Goal: Book appointment/travel/reservation

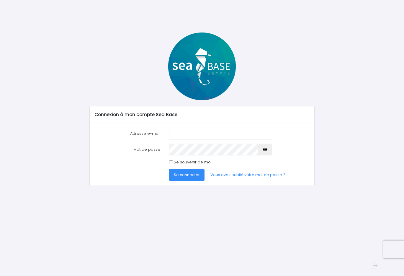
click at [0, 275] on nordpass-portal at bounding box center [0, 276] width 0 height 0
type input "valerian.guestre@hotmail.fr"
click at [185, 172] on span "Se connecter" at bounding box center [187, 175] width 26 height 6
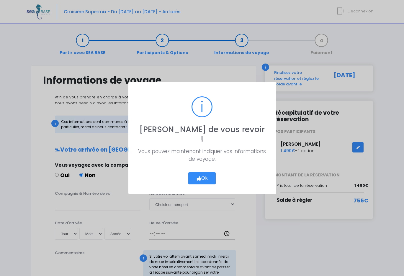
click at [204, 172] on button "Ok" at bounding box center [202, 178] width 28 height 12
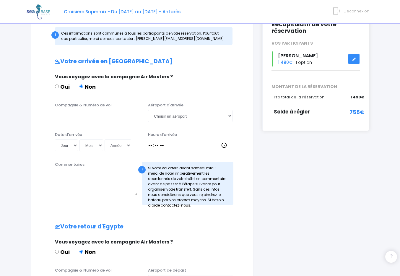
scroll to position [89, 0]
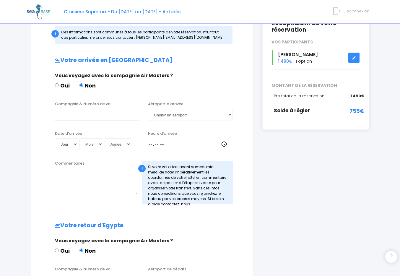
click at [218, 84] on div "Oui Non" at bounding box center [141, 86] width 173 height 10
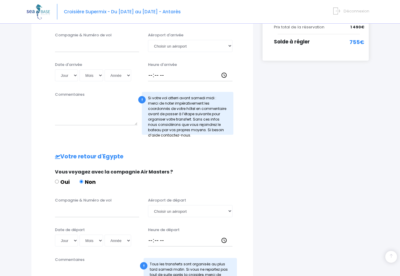
scroll to position [161, 0]
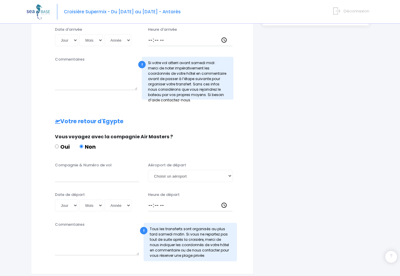
click at [57, 146] on input "Oui" at bounding box center [57, 146] width 4 height 4
radio input "true"
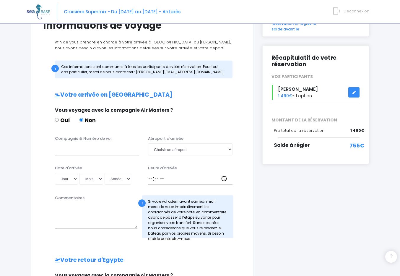
scroll to position [39, 0]
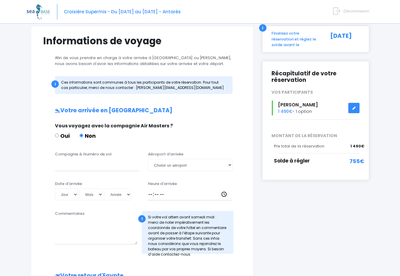
click at [56, 136] on input "Oui" at bounding box center [57, 135] width 4 height 4
radio input "true"
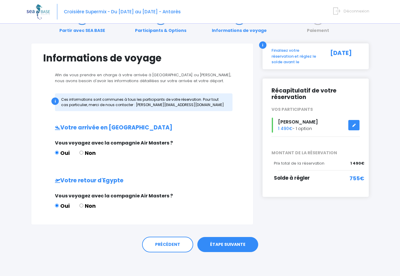
click at [81, 153] on input "Non" at bounding box center [81, 153] width 4 height 4
radio input "true"
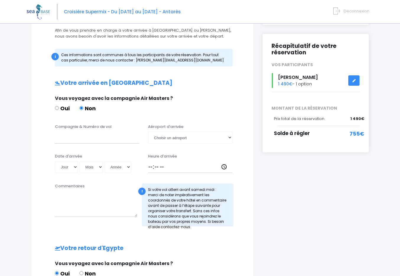
scroll to position [134, 0]
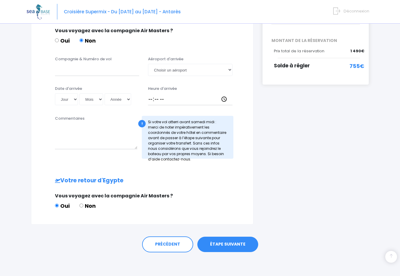
click at [83, 205] on input "Non" at bounding box center [81, 205] width 4 height 4
radio input "true"
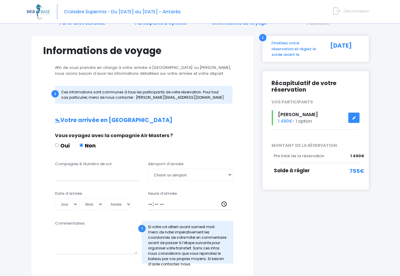
scroll to position [27, 0]
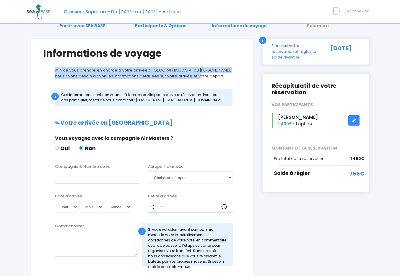
drag, startPoint x: 190, startPoint y: 73, endPoint x: 90, endPoint y: 65, distance: 100.1
click at [90, 65] on form "Informations de voyage Afin de vous prendre en charge à votre arrivée à Hurghad…" at bounding box center [142, 240] width 198 height 384
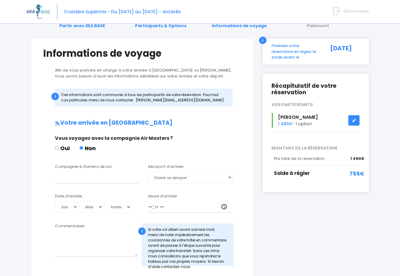
click at [110, 69] on p "Afin de vous prendre en charge à votre arrivée à Hurghada ou Marsa Alam, nous a…" at bounding box center [142, 73] width 198 height 12
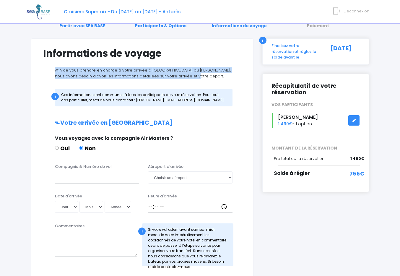
drag, startPoint x: 201, startPoint y: 78, endPoint x: 15, endPoint y: 68, distance: 186.8
click at [15, 68] on div "Notre plateforme de réservation n'est pas compatible avec votre appareil. Veuil…" at bounding box center [200, 232] width 400 height 519
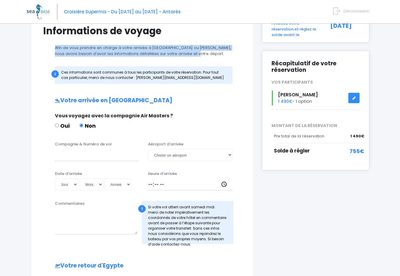
scroll to position [14, 0]
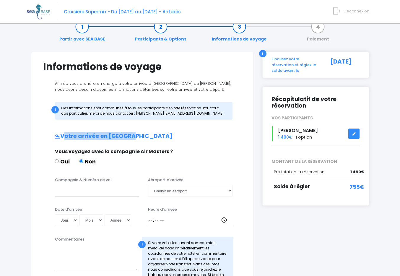
drag, startPoint x: 61, startPoint y: 136, endPoint x: 130, endPoint y: 140, distance: 69.5
click at [128, 138] on h2 "Votre arrivée en Egypte" at bounding box center [142, 136] width 198 height 7
drag, startPoint x: 147, startPoint y: 152, endPoint x: 174, endPoint y: 154, distance: 26.9
click at [174, 154] on div "Vous voyagez avec la compagnie Air Masters ?" at bounding box center [141, 151] width 173 height 7
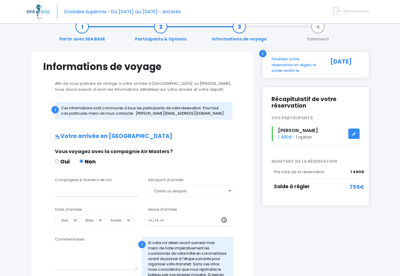
drag, startPoint x: 177, startPoint y: 151, endPoint x: 0, endPoint y: 166, distance: 178.1
click at [177, 151] on div "Vous voyagez avec la compagnie Air Masters ?" at bounding box center [141, 151] width 173 height 7
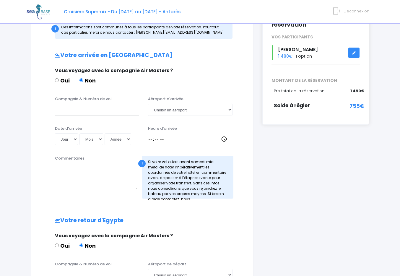
scroll to position [98, 0]
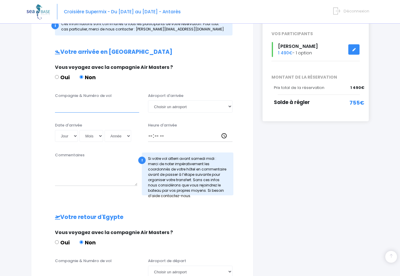
click at [118, 111] on input "Compagnie & Numéro de vol" at bounding box center [97, 106] width 84 height 12
click at [182, 105] on select "Choisir un aéroport Hurghada Marsa Alam" at bounding box center [190, 106] width 84 height 12
click at [174, 105] on select "Choisir un aéroport Hurghada Marsa Alam" at bounding box center [190, 106] width 84 height 12
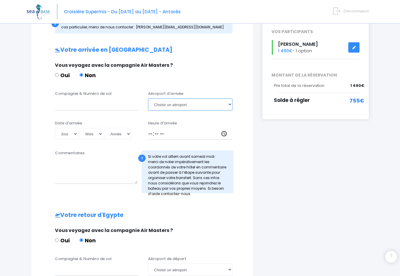
scroll to position [115, 0]
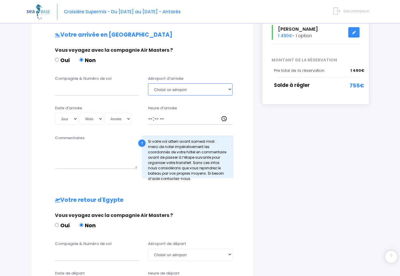
click at [166, 88] on select "Choisir un aéroport Hurghada Marsa Alam" at bounding box center [190, 89] width 84 height 12
click at [167, 92] on select "Choisir un aéroport Hurghada Marsa Alam" at bounding box center [190, 89] width 84 height 12
click at [81, 91] on input "Compagnie & Numéro de vol" at bounding box center [97, 89] width 84 height 12
click at [169, 86] on select "Choisir un aéroport Hurghada Marsa Alam" at bounding box center [190, 89] width 84 height 12
click at [94, 91] on input "Compagnie & Numéro de vol" at bounding box center [97, 89] width 84 height 12
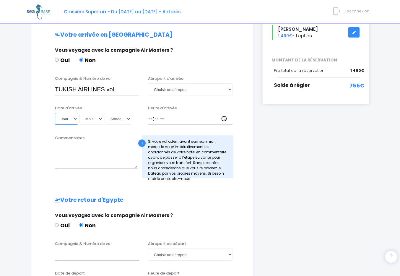
click at [69, 119] on select "Jour 01 02 03 04 05 06 07 08 09 10 11 12 13 14 15 16 17 18 19 20 21 22 23 24 25…" at bounding box center [66, 119] width 23 height 12
click at [121, 89] on input "TUKISH AIRLINES vol" at bounding box center [97, 89] width 84 height 12
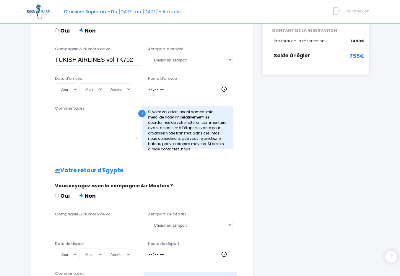
scroll to position [149, 0]
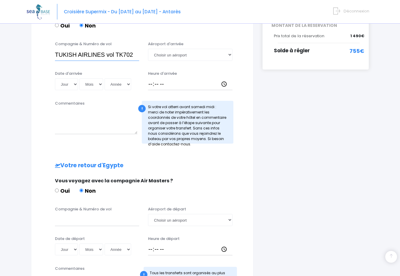
type input "TUKISH AIRLINES vol TK702"
click at [84, 219] on input "Compagnie & Numéro de vol" at bounding box center [97, 220] width 84 height 12
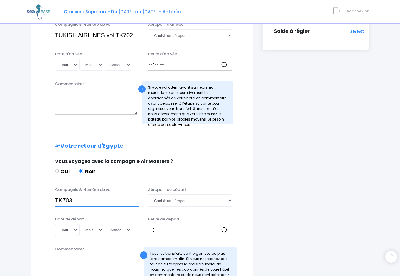
scroll to position [170, 0]
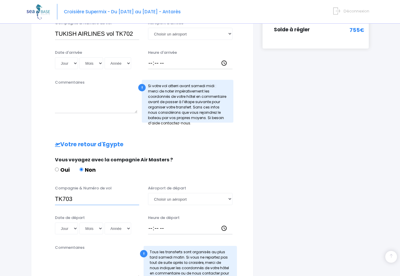
type input "TK703"
click at [60, 230] on select "Jour 01 02 03 04 05 06 07 08 09 10 11 12 13 14 15 16 17 18 19 20 21 22 23 24 25…" at bounding box center [66, 228] width 23 height 12
select select "29"
click at [55, 222] on select "Jour 01 02 03 04 05 06 07 08 09 10 11 12 13 14 15 16 17 18 19 20 21 22 23 24 25…" at bounding box center [66, 228] width 23 height 12
click at [91, 230] on select "Mois 01 02 03 04 05 06 07 08 09 10 11 12" at bounding box center [91, 228] width 24 height 12
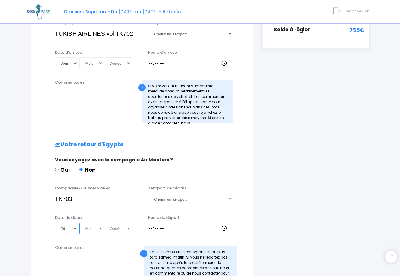
select select "11"
click at [79, 222] on select "Mois 01 02 03 04 05 06 07 08 09 10 11 12" at bounding box center [91, 228] width 24 height 12
click at [125, 229] on select "Année 2045 2044 2043 2042 2041 2040 2039 2038 2037 2036 2035 2034 2033 2032 203…" at bounding box center [118, 228] width 27 height 12
select select "2025"
click at [105, 222] on select "Année 2045 2044 2043 2042 2041 2040 2039 2038 2037 2036 2035 2034 2033 2032 203…" at bounding box center [118, 228] width 27 height 12
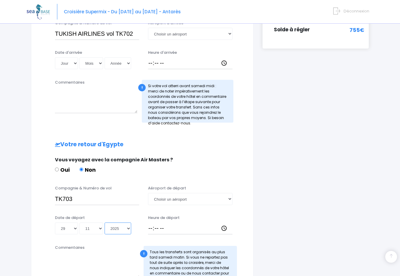
type input "2025-11-29"
click at [159, 224] on input "Heure de départ" at bounding box center [190, 228] width 84 height 12
type input "05:00"
click at [223, 158] on div "Vous voyagez avec la compagnie Air Masters ?" at bounding box center [141, 159] width 173 height 7
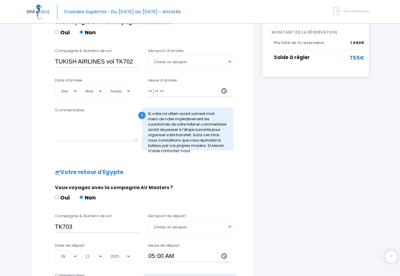
scroll to position [140, 0]
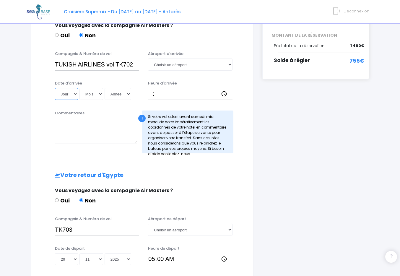
click at [67, 93] on select "Jour 01 02 03 04 05 06 07 08 09 10 11 12 13 14 15 16 17 18 19 20 21 22 23 24 25…" at bounding box center [66, 94] width 23 height 12
select select "23"
click at [55, 88] on select "Jour 01 02 03 04 05 06 07 08 09 10 11 12 13 14 15 16 17 18 19 20 21 22 23 24 25…" at bounding box center [66, 94] width 23 height 12
click at [99, 91] on select "Mois 01 02 03 04 05 06 07 08 09 10 11 12" at bounding box center [91, 94] width 24 height 12
select select "11"
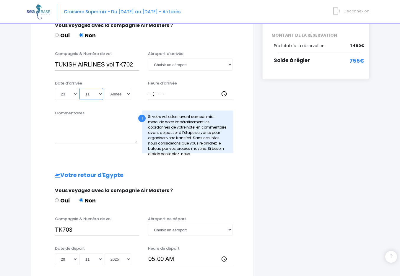
click at [79, 88] on select "Mois 01 02 03 04 05 06 07 08 09 10 11 12" at bounding box center [91, 94] width 24 height 12
click at [120, 94] on select "Année 2045 2044 2043 2042 2041 2040 2039 2038 2037 2036 2035 2034 2033 2032 203…" at bounding box center [118, 94] width 27 height 12
select select "2025"
click at [105, 88] on select "Année 2045 2044 2043 2042 2041 2040 2039 2038 2037 2036 2035 2034 2033 2032 203…" at bounding box center [118, 94] width 27 height 12
type input "2025-11-23"
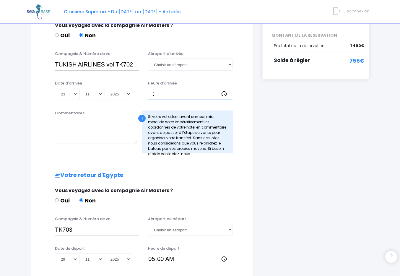
click at [154, 93] on input "Heure d'arrivée" at bounding box center [190, 94] width 84 height 12
type input "03:45"
click at [214, 65] on select "Choisir un aéroport Hurghada Marsa Alam" at bounding box center [190, 64] width 84 height 12
click at [200, 230] on select "Choisir un aéroport Hurghada Marsa Alam" at bounding box center [190, 229] width 84 height 12
click at [185, 63] on select "Choisir un aéroport Hurghada Marsa Alam" at bounding box center [190, 64] width 84 height 12
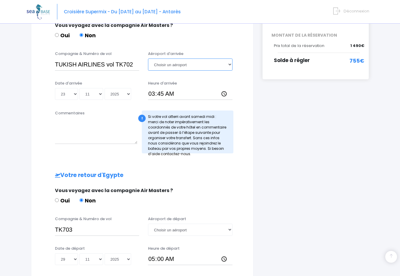
select select "Hurghada"
click at [148, 58] on select "Choisir un aéroport Hurghada Marsa Alam" at bounding box center [190, 64] width 84 height 12
click at [171, 232] on select "Choisir un aéroport Hurghada Marsa Alam" at bounding box center [190, 229] width 84 height 12
select select "Hurghada"
click at [148, 223] on select "Choisir un aéroport Hurghada Marsa Alam" at bounding box center [190, 229] width 84 height 12
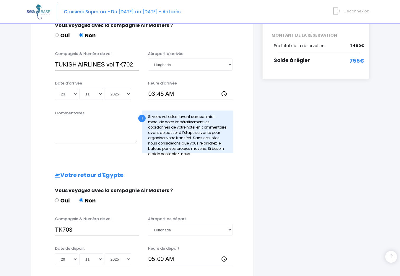
click at [195, 190] on div "Vous voyagez avec la compagnie Air Masters ?" at bounding box center [141, 190] width 173 height 7
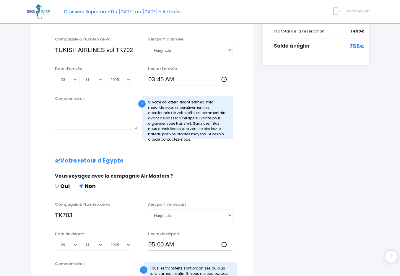
scroll to position [152, 0]
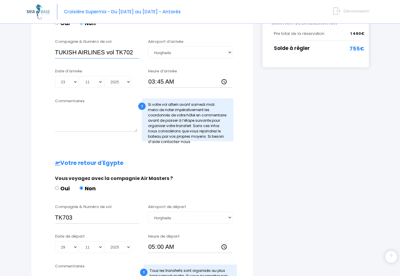
drag, startPoint x: 105, startPoint y: 53, endPoint x: 31, endPoint y: 48, distance: 74.6
click at [31, 48] on div "Informations de voyage Afin de vous prendre en charge à votre arrivée à Hurghad…" at bounding box center [142, 114] width 222 height 402
click at [94, 54] on input "TUKISH AIRLINES vol TK702" at bounding box center [97, 52] width 84 height 12
drag, startPoint x: 104, startPoint y: 51, endPoint x: 48, endPoint y: 48, distance: 55.9
click at [48, 48] on div "Compagnie & Numéro de vol TUKISH AIRLINES vol TK702 Aéroport d'arrivée Choisir …" at bounding box center [142, 50] width 207 height 23
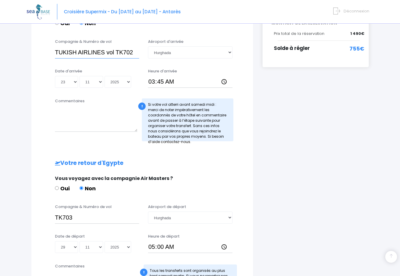
paste input "R"
type input "TURKISH AIRLINES vol TK702"
click at [56, 217] on input "TK703" at bounding box center [97, 217] width 84 height 12
paste input "TURKISH AIRLINES"
drag, startPoint x: 134, startPoint y: 199, endPoint x: 149, endPoint y: 195, distance: 15.8
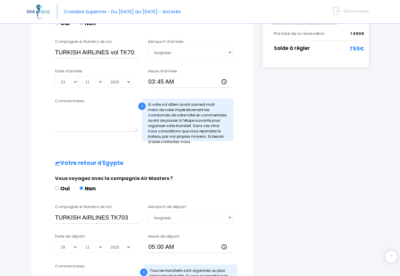
click at [134, 199] on div "Votre arrivée en Egypte Vous voyagez avec la compagnie Air Masters ? Oui Non Co…" at bounding box center [142, 151] width 198 height 312
drag, startPoint x: 119, startPoint y: 52, endPoint x: 167, endPoint y: 54, distance: 48.2
click at [166, 53] on div "Compagnie & Numéro de vol TURKISH AIRLINES vol TK702 Aéroport d'arrivée Choisir…" at bounding box center [142, 50] width 207 height 23
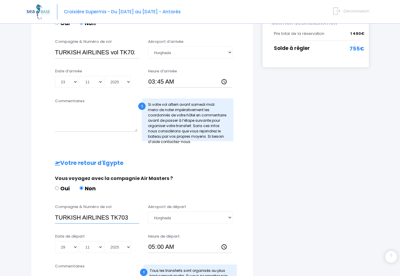
drag, startPoint x: 110, startPoint y: 218, endPoint x: 114, endPoint y: 218, distance: 3.2
click at [110, 218] on input "TURKISH AIRLINES TK703" at bounding box center [97, 217] width 84 height 12
type input "TURKISH AIRLINES vol TK703"
click at [213, 179] on div "Vous voyagez avec la compagnie Air Masters ?" at bounding box center [141, 178] width 173 height 7
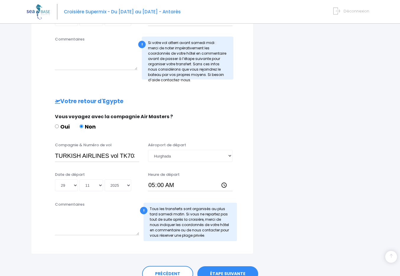
scroll to position [243, 0]
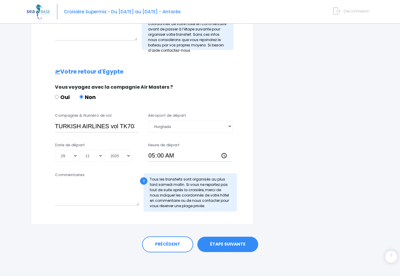
click at [231, 245] on link "ÉTAPE SUIVANTE" at bounding box center [227, 243] width 61 height 15
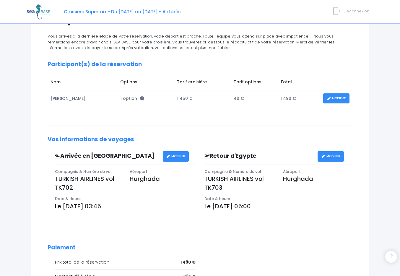
scroll to position [148, 0]
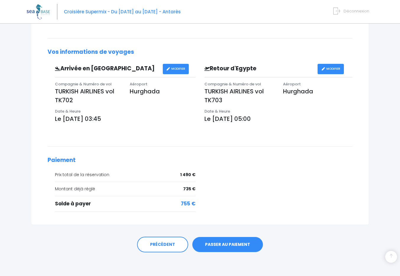
click at [220, 248] on link "PASSER AU PAIEMENT" at bounding box center [227, 244] width 71 height 15
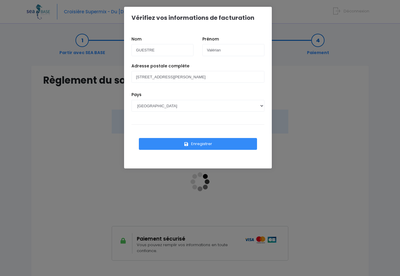
click at [201, 142] on button "Enregistrer" at bounding box center [198, 144] width 118 height 12
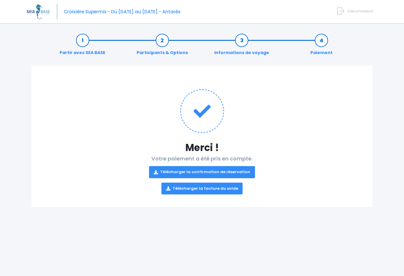
click at [225, 190] on link "Télécharger la facture du solde" at bounding box center [201, 188] width 81 height 12
click at [226, 171] on link "Télécharger la confirmation de réservation" at bounding box center [202, 172] width 106 height 12
click at [288, 65] on div "Partir avec SEA BASE Participants & Options Informations de voyage Paiement" at bounding box center [202, 46] width 342 height 38
